Goal: Check status: Check status

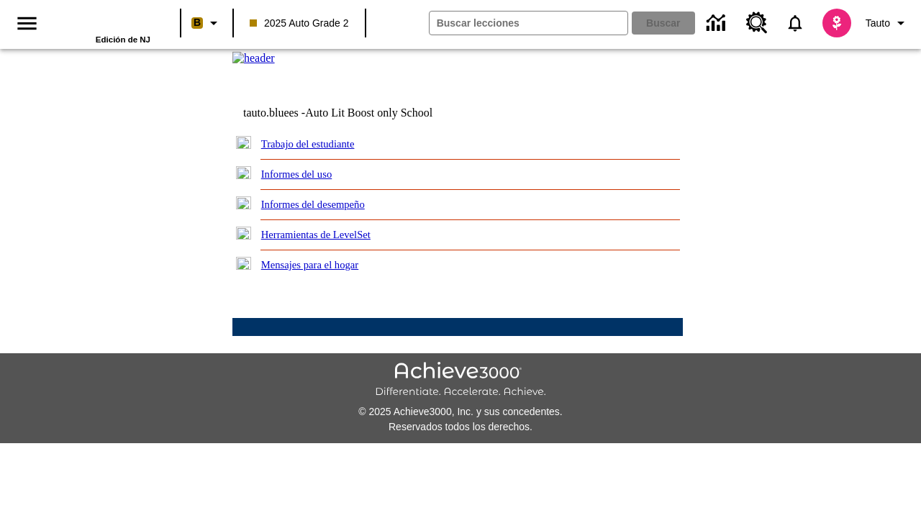
click at [324, 150] on link "Trabajo del estudiante" at bounding box center [308, 144] width 94 height 12
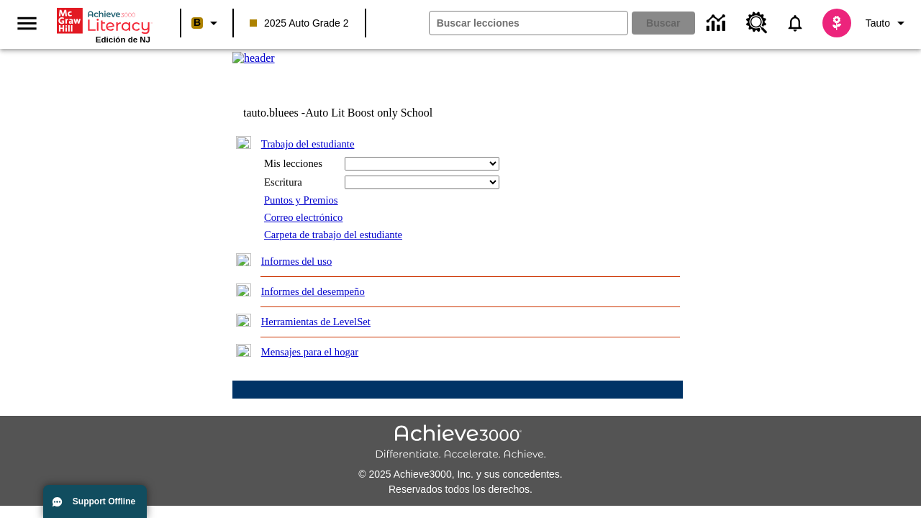
select select "/options/reports/?report_id=24&atype=14&section=2"
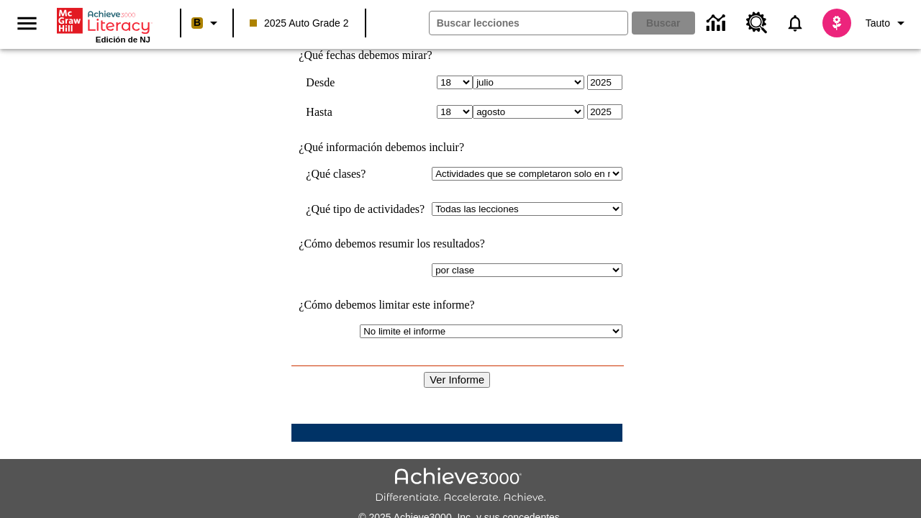
scroll to position [375, 0]
